Goal: Check status: Check status

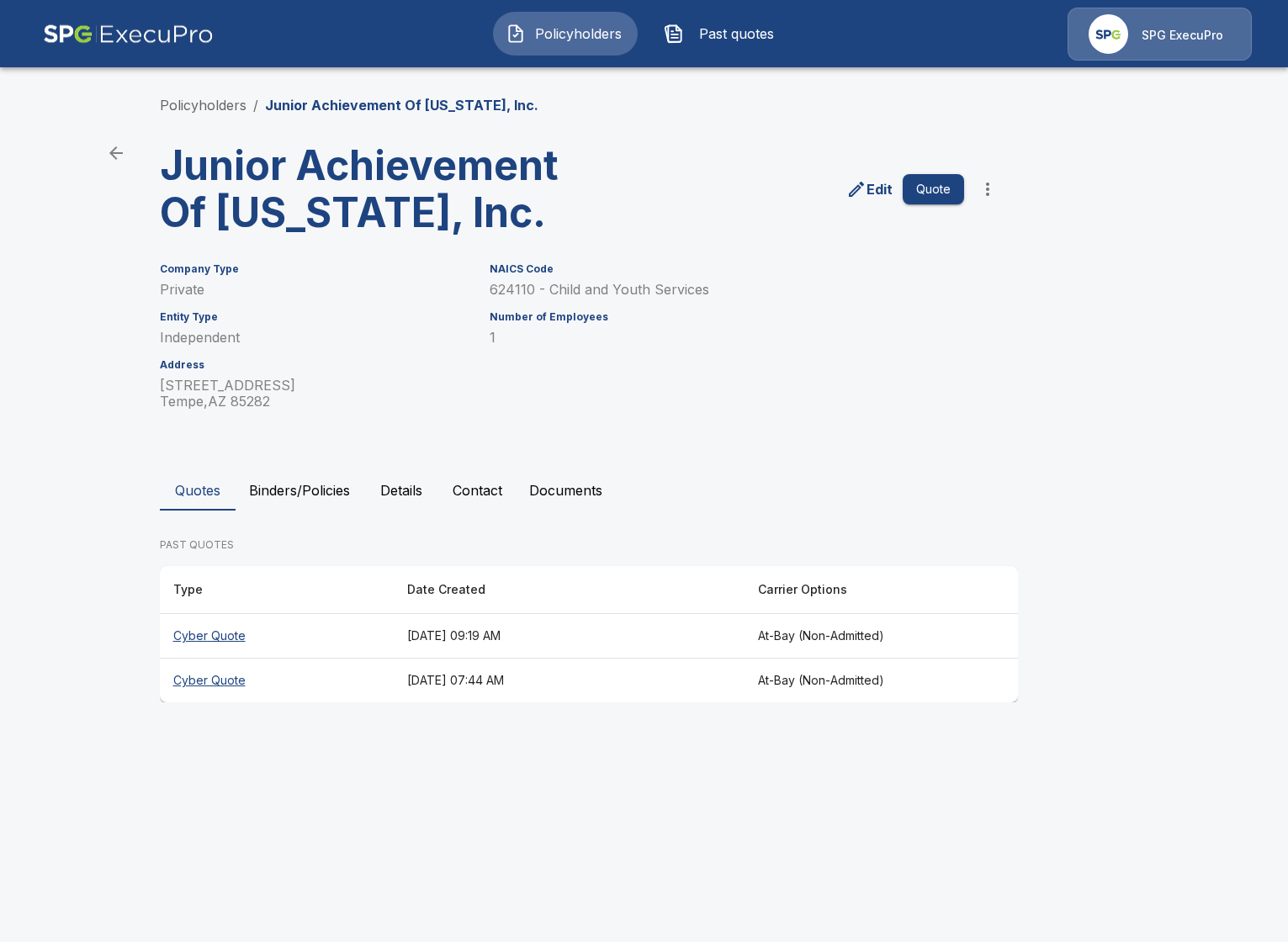
click at [258, 633] on th "Cyber Quote" at bounding box center [277, 636] width 233 height 44
click at [338, 676] on th "Cyber Quote" at bounding box center [277, 680] width 233 height 44
click at [331, 515] on div "Quotes Binders/Policies Details Contact Documents PAST QUOTES Type Date Created…" at bounding box center [644, 586] width 969 height 233
click at [324, 498] on button "Binders/Policies" at bounding box center [299, 490] width 128 height 40
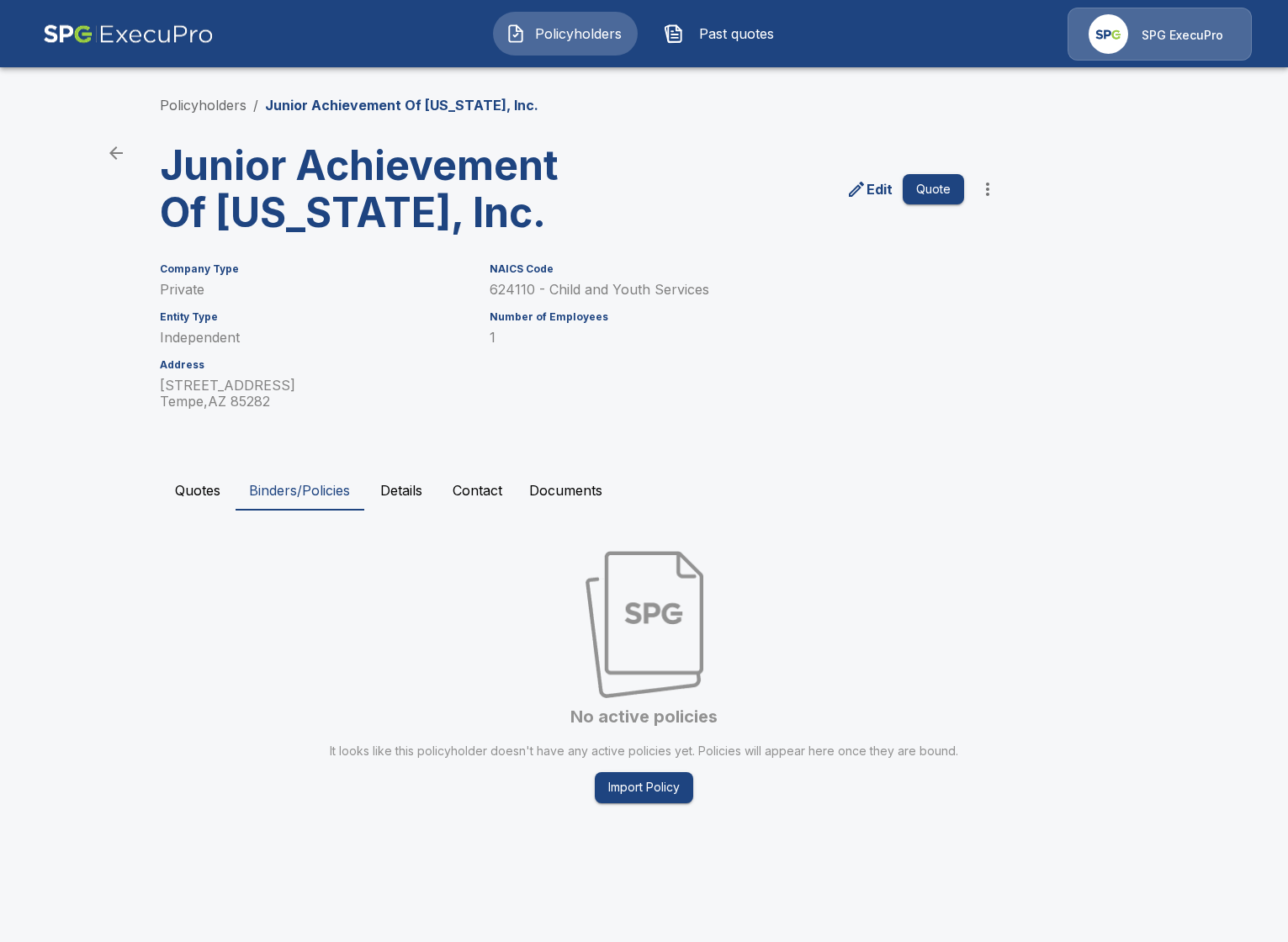
click at [198, 487] on button "Quotes" at bounding box center [197, 490] width 76 height 40
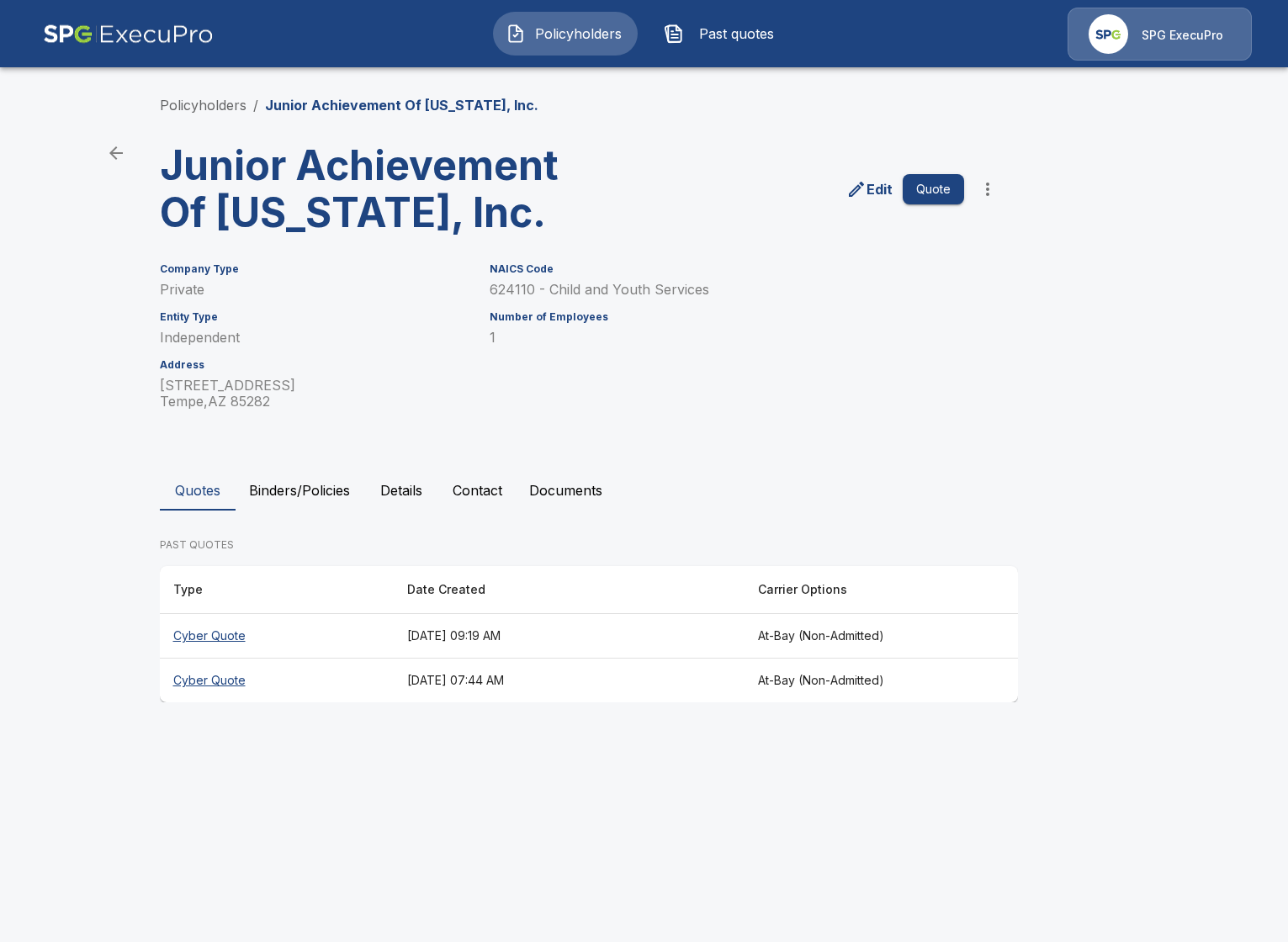
click at [531, 638] on th "[DATE] 09:19 AM" at bounding box center [569, 636] width 351 height 44
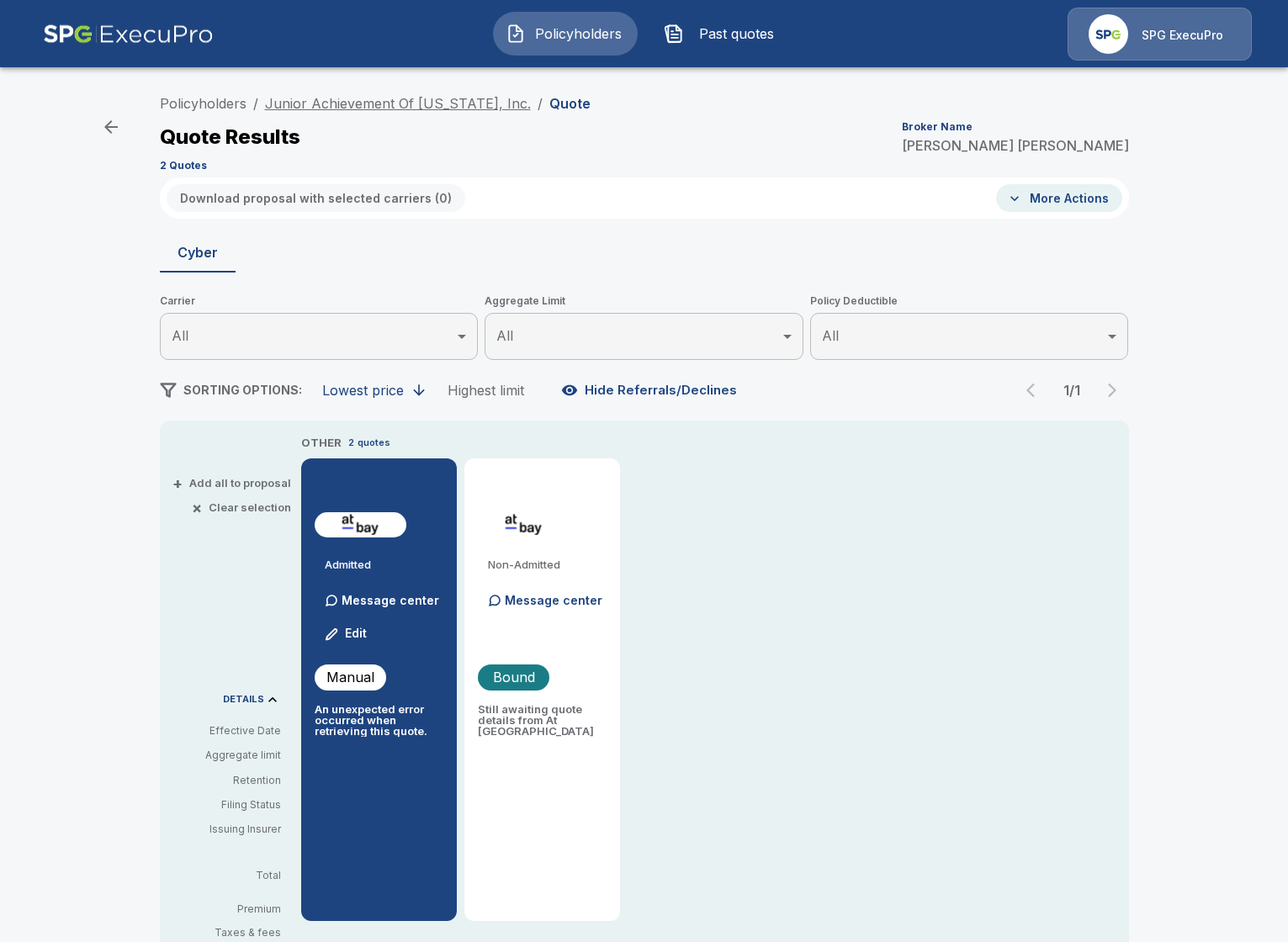
click at [414, 102] on link "Junior Achievement Of [US_STATE], Inc." at bounding box center [397, 103] width 266 height 17
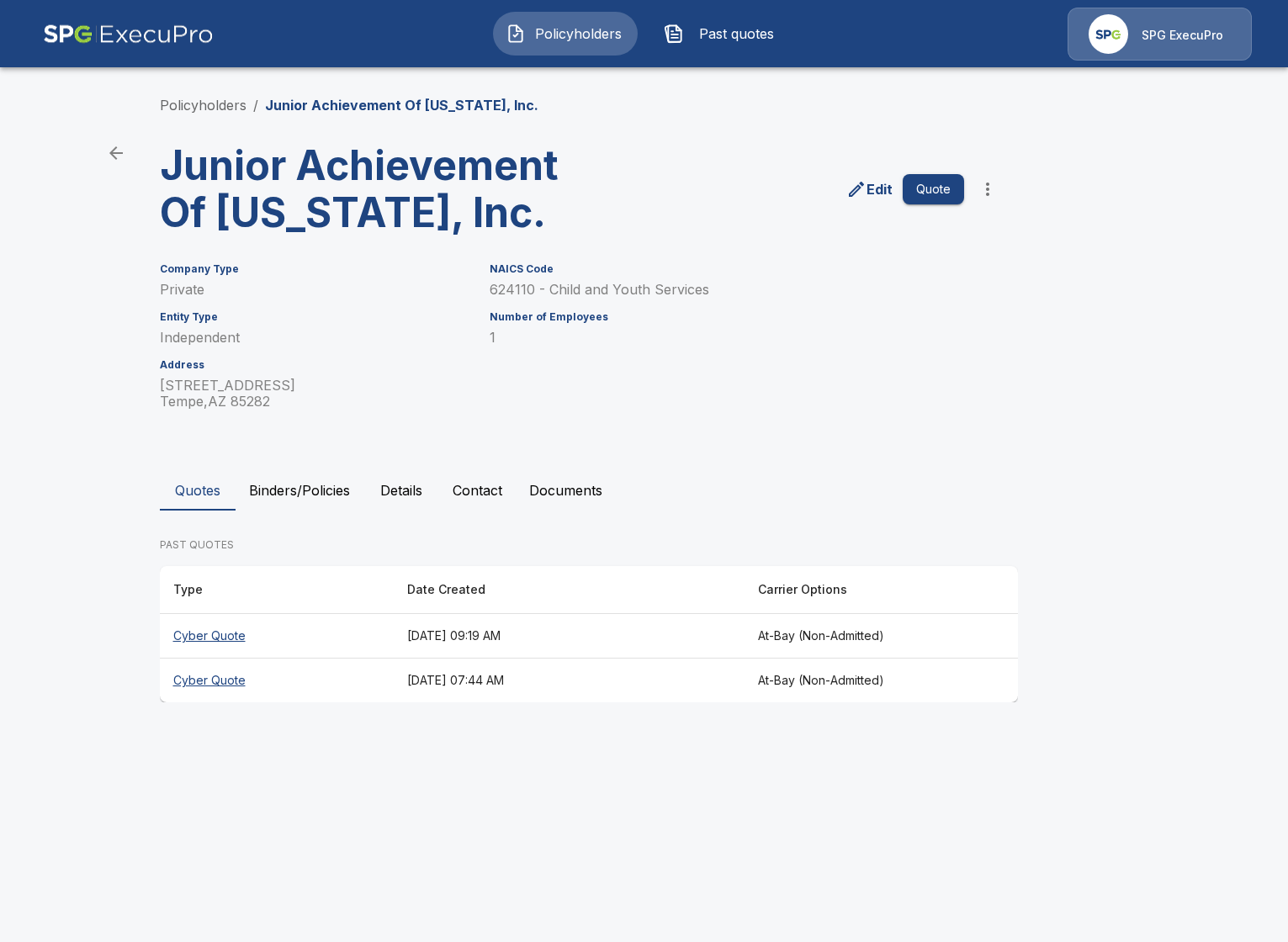
click at [565, 675] on th "[DATE] 07:44 AM" at bounding box center [569, 680] width 351 height 44
